Goal: Transaction & Acquisition: Subscribe to service/newsletter

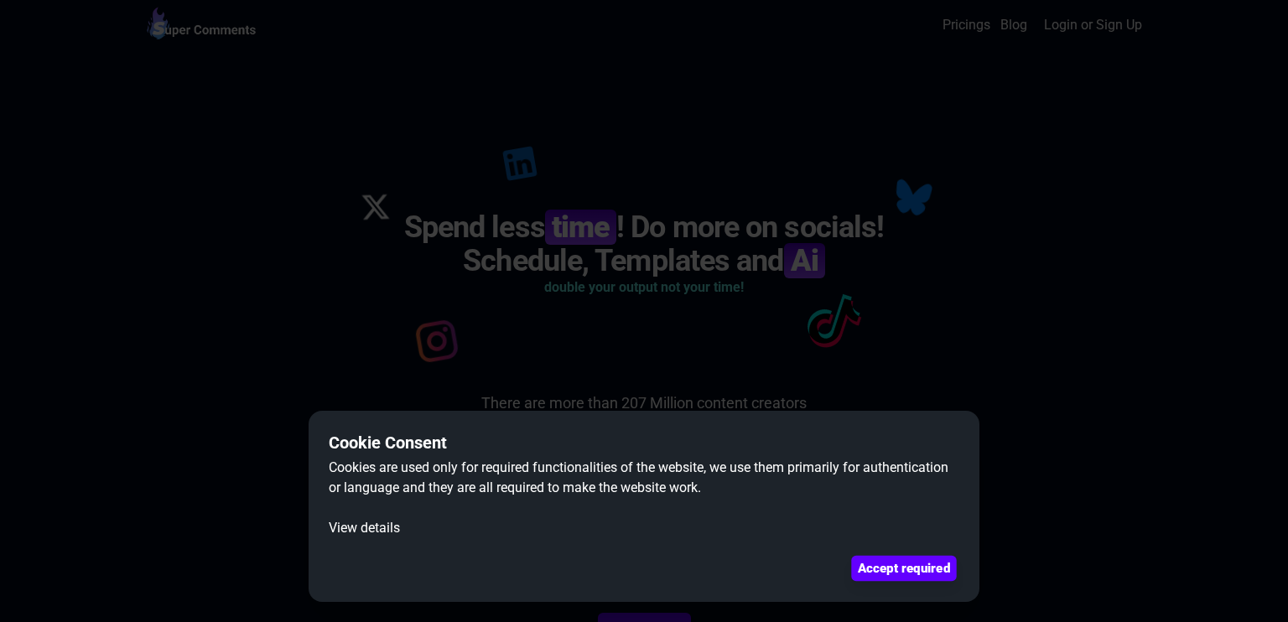
click at [884, 571] on button "Accept required" at bounding box center [903, 568] width 105 height 25
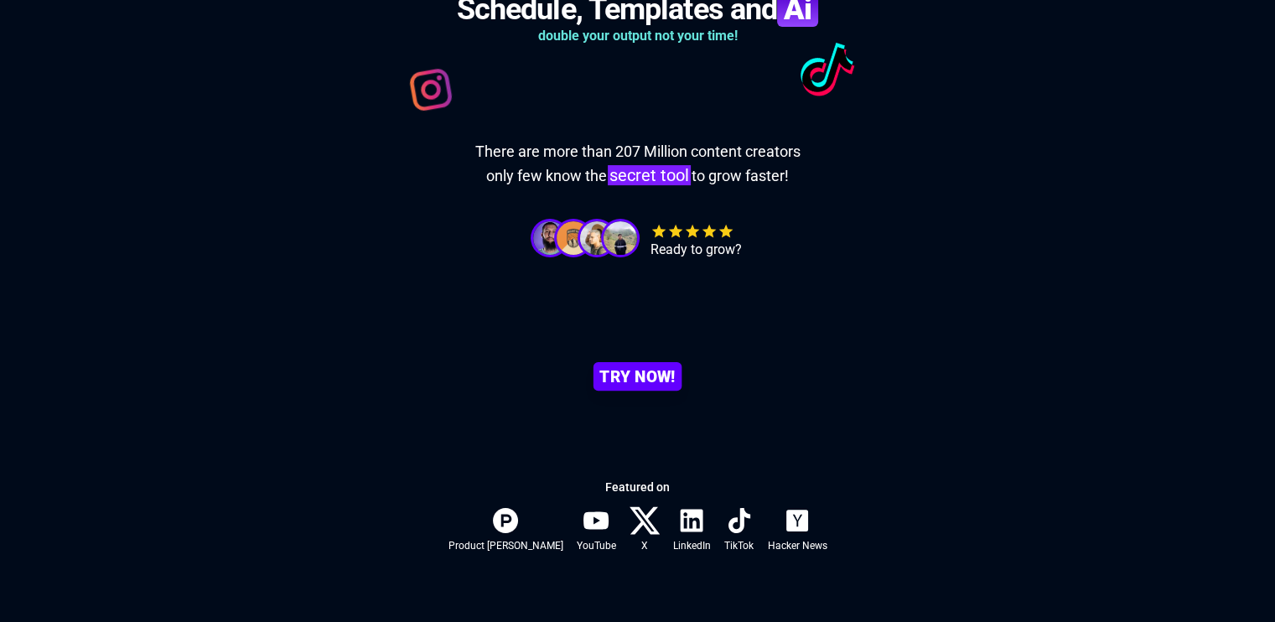
click at [661, 381] on link "TRY NOW!" at bounding box center [637, 376] width 88 height 29
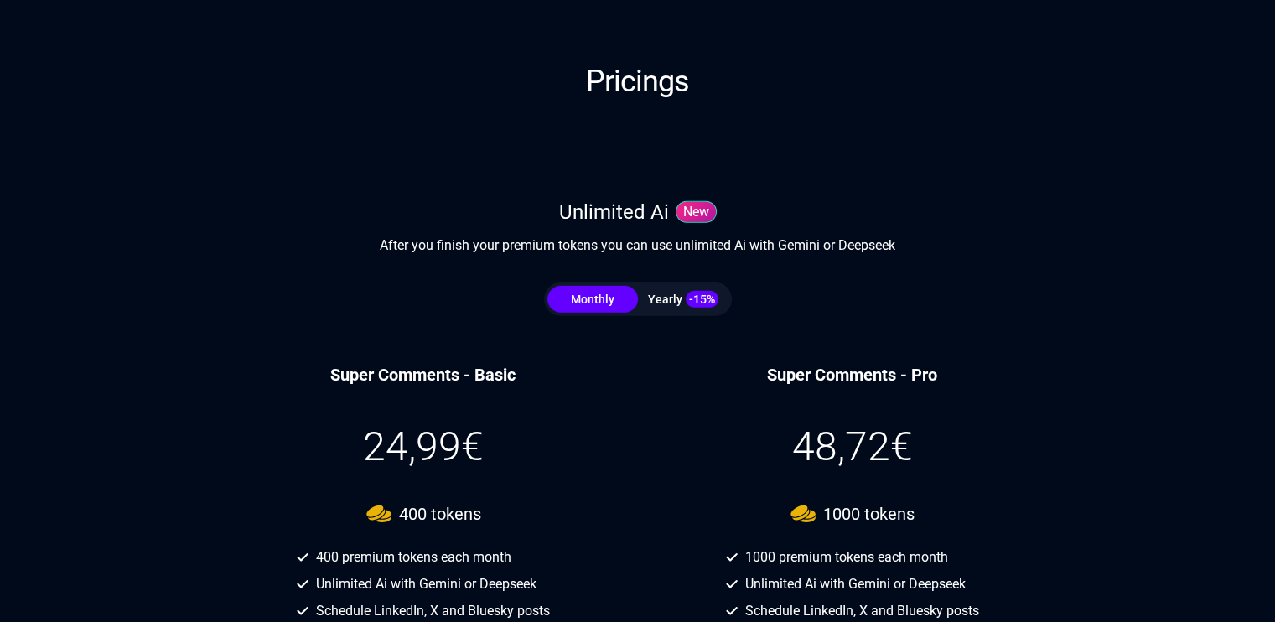
scroll to position [4687, 0]
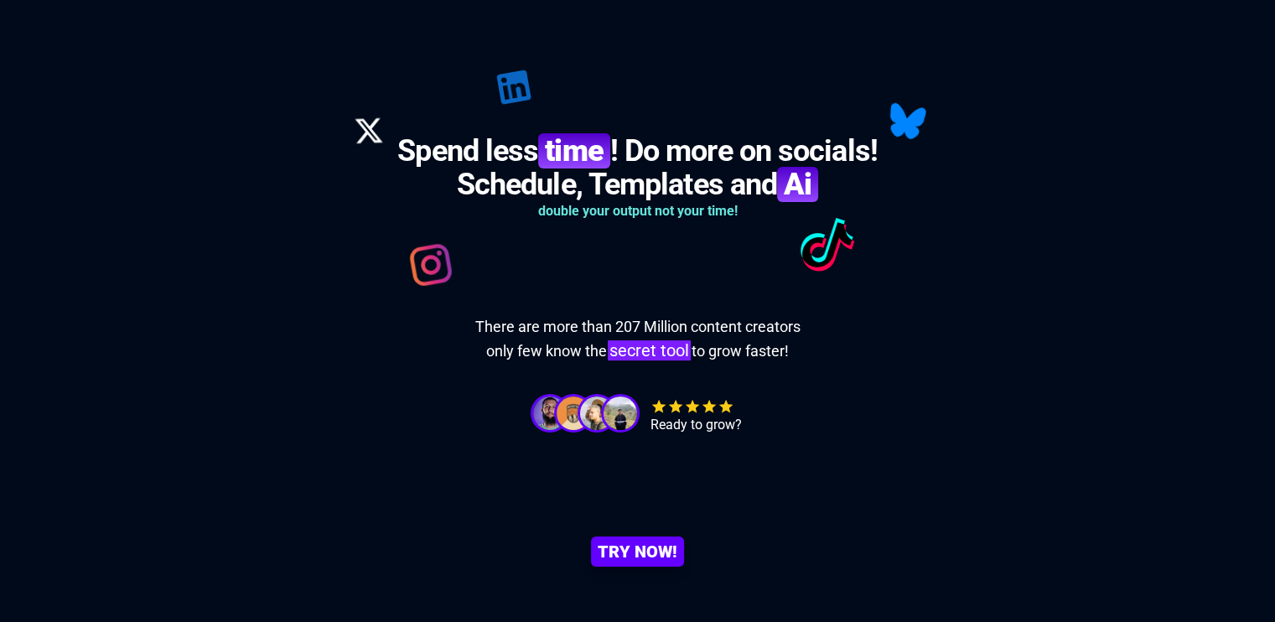
scroll to position [168, 0]
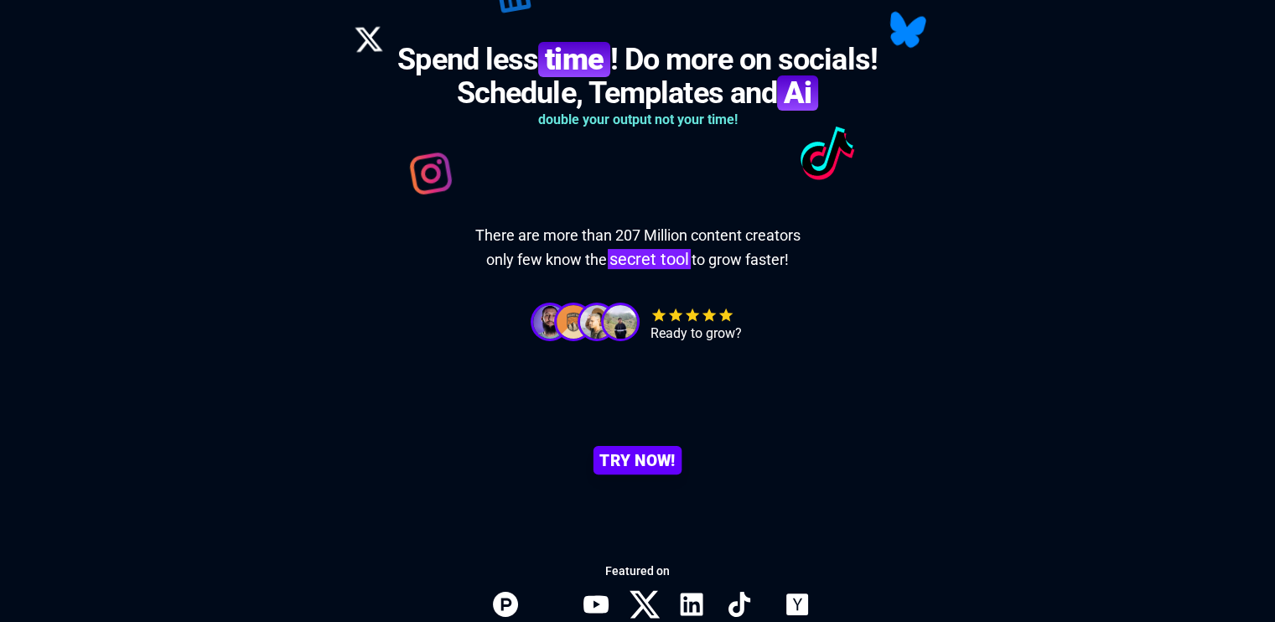
click at [615, 459] on link "TRY NOW!" at bounding box center [637, 460] width 88 height 29
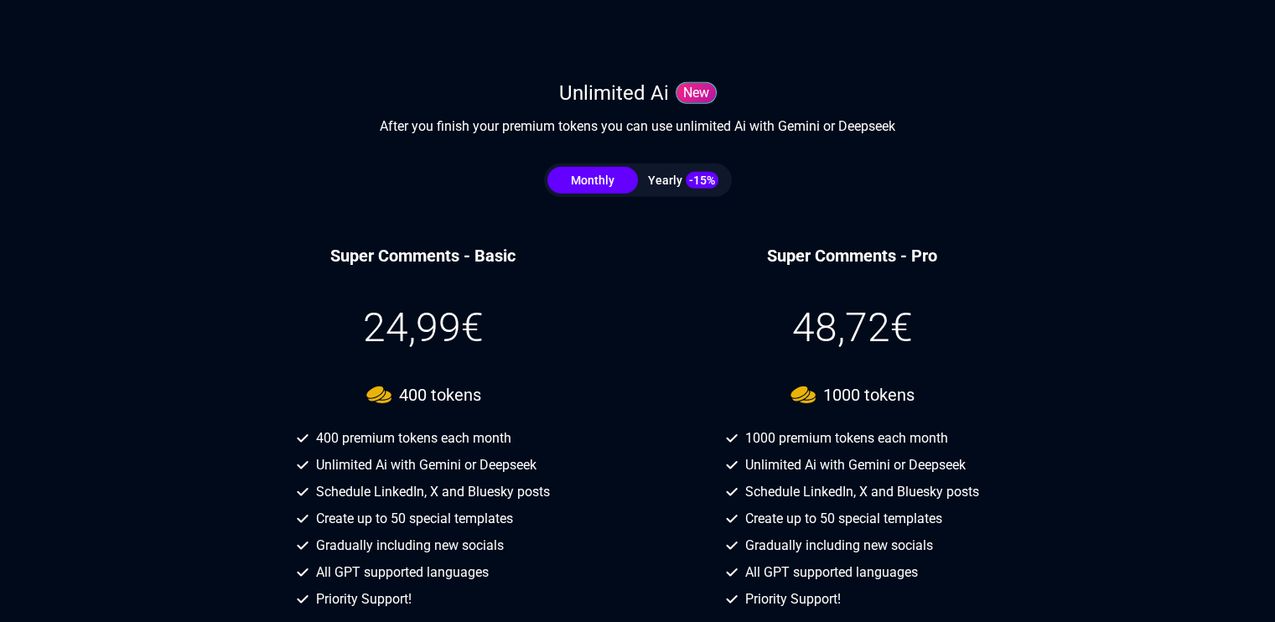
scroll to position [5022, 0]
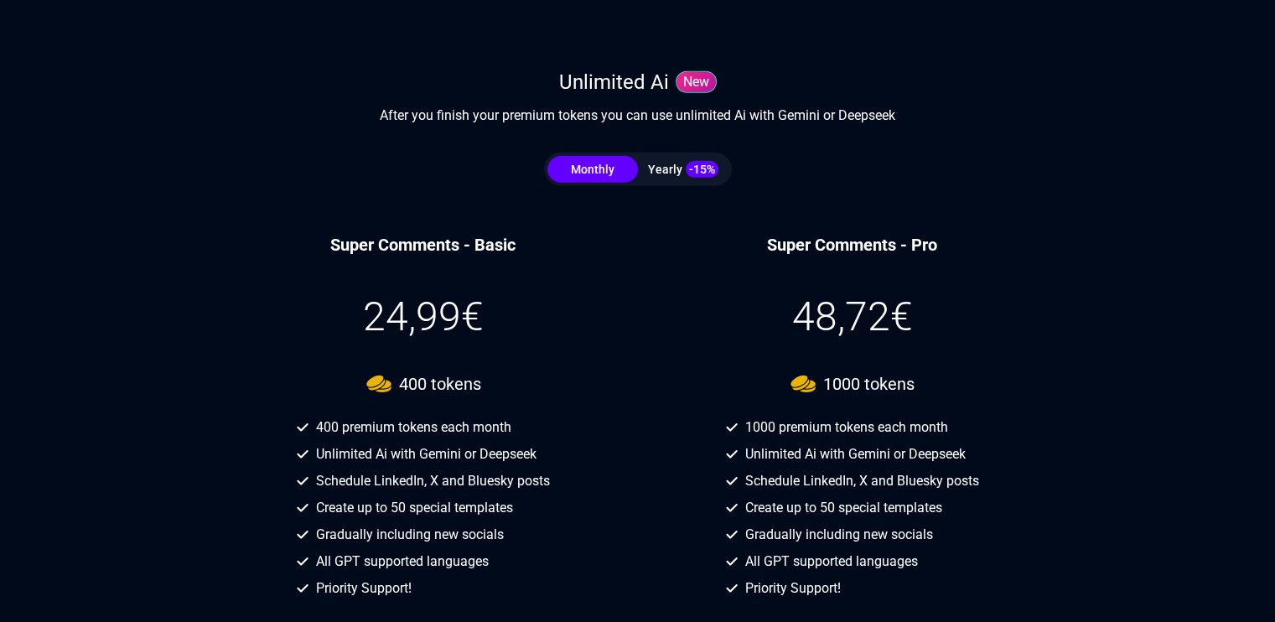
click at [677, 162] on div "Yearly -15%" at bounding box center [683, 169] width 91 height 17
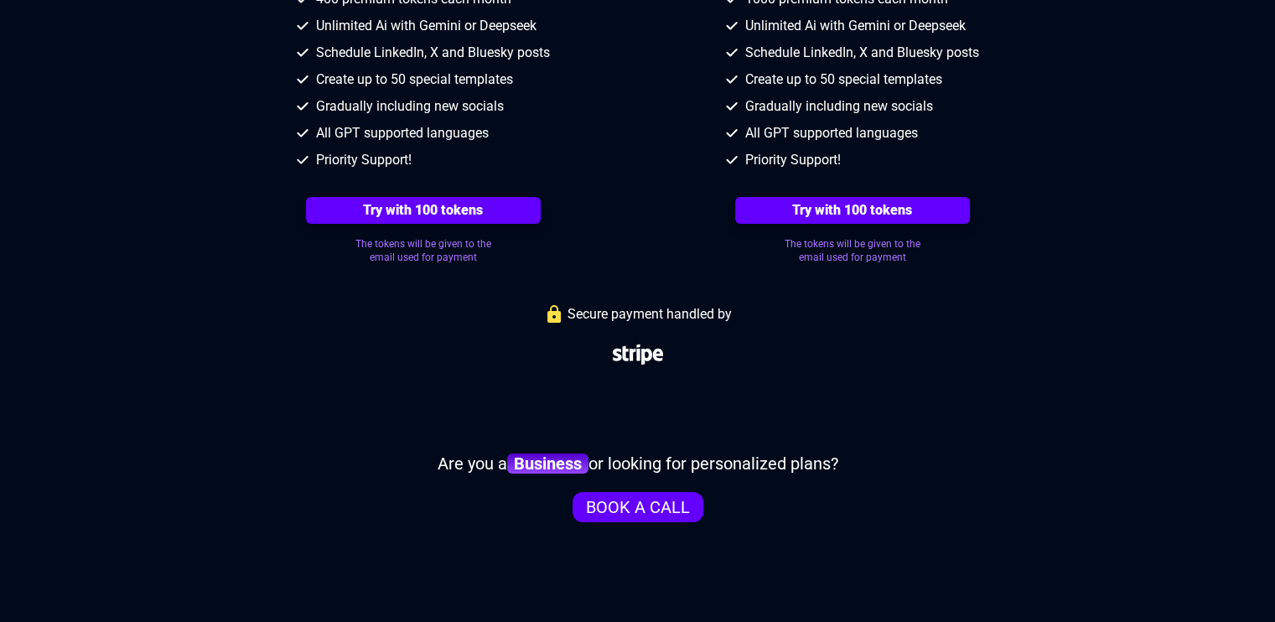
scroll to position [5525, 0]
